Goal: Use online tool/utility

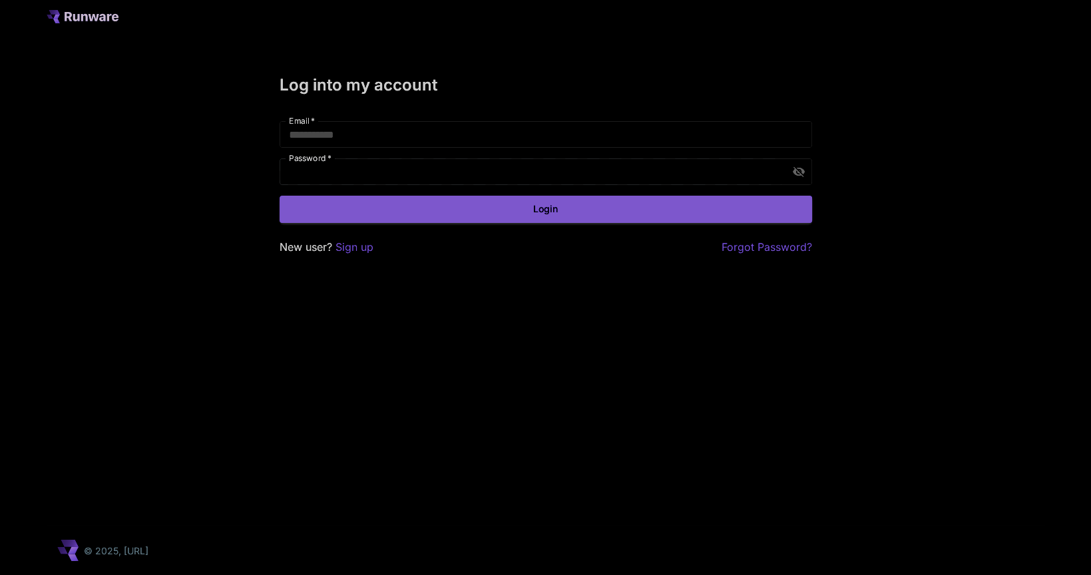
type input "**********"
click at [593, 207] on button "Login" at bounding box center [546, 209] width 533 height 27
